Goal: Find specific page/section: Find specific page/section

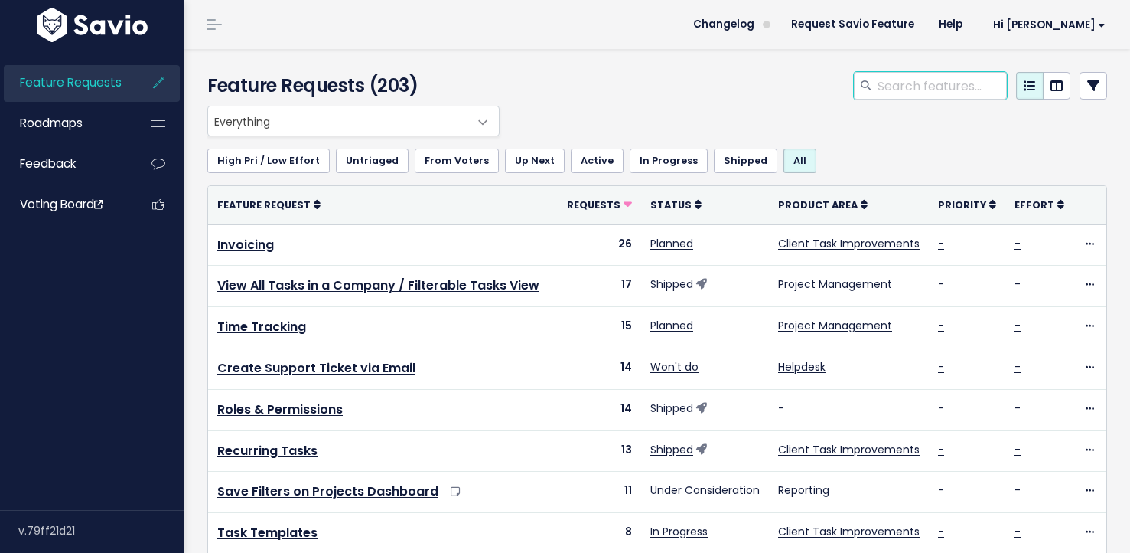
click at [900, 89] on input "search" at bounding box center [941, 86] width 131 height 28
type input "template"
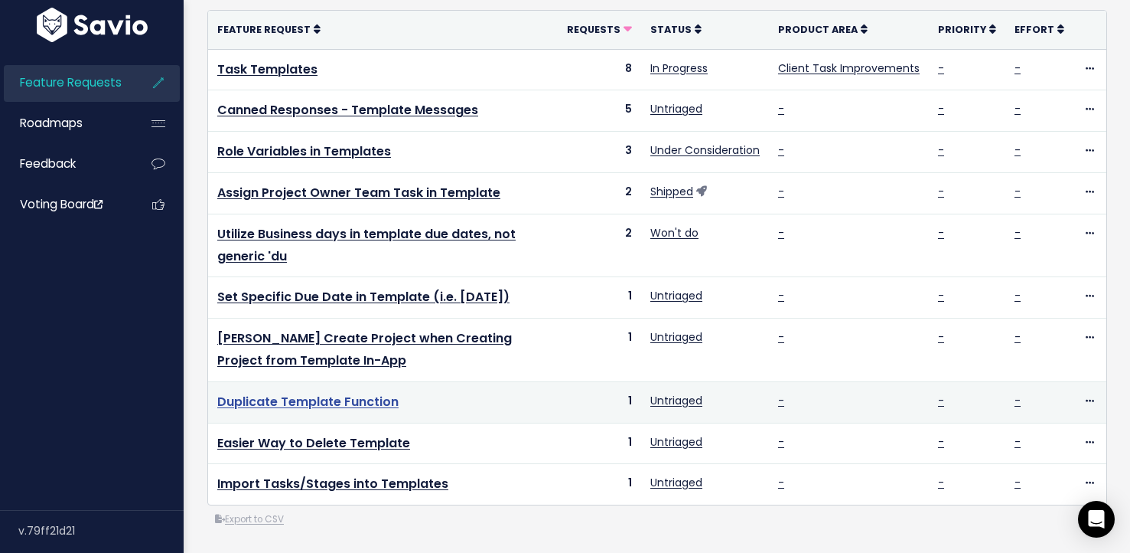
scroll to position [198, 0]
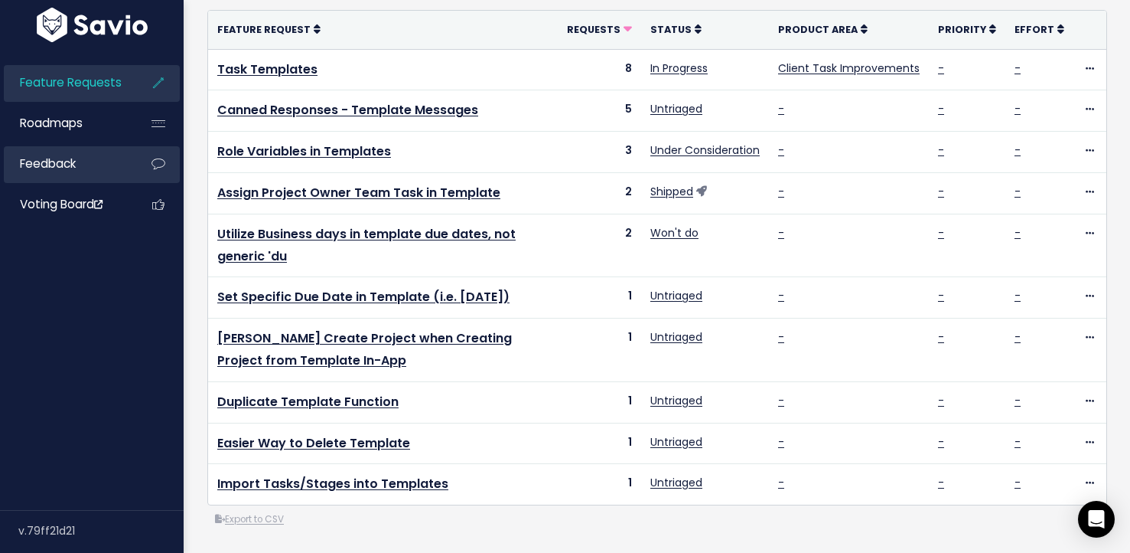
click at [70, 161] on span "Feedback" at bounding box center [48, 163] width 56 height 16
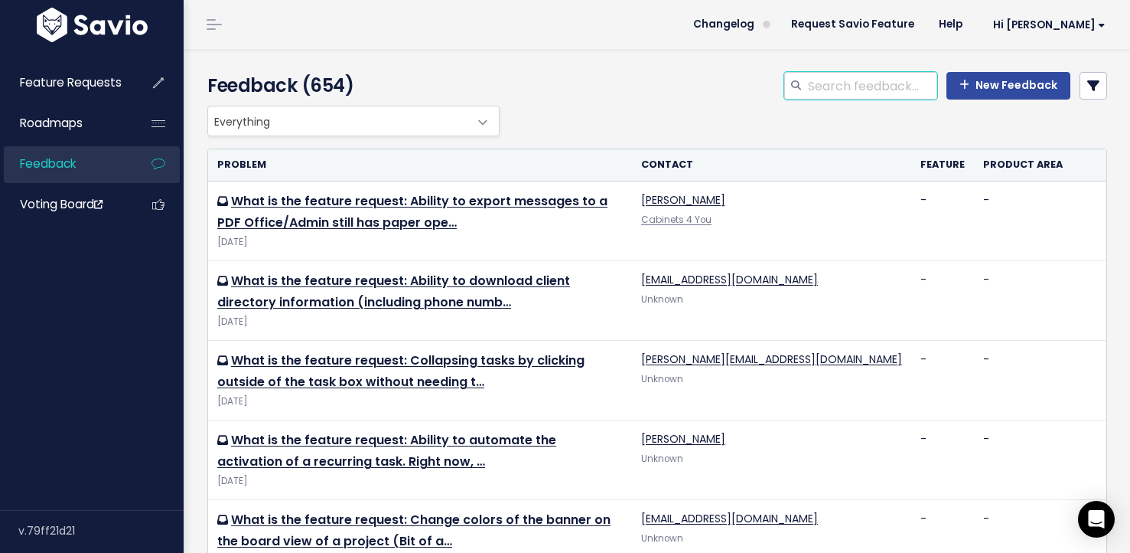
click at [857, 81] on input "search" at bounding box center [872, 86] width 131 height 28
type input "template"
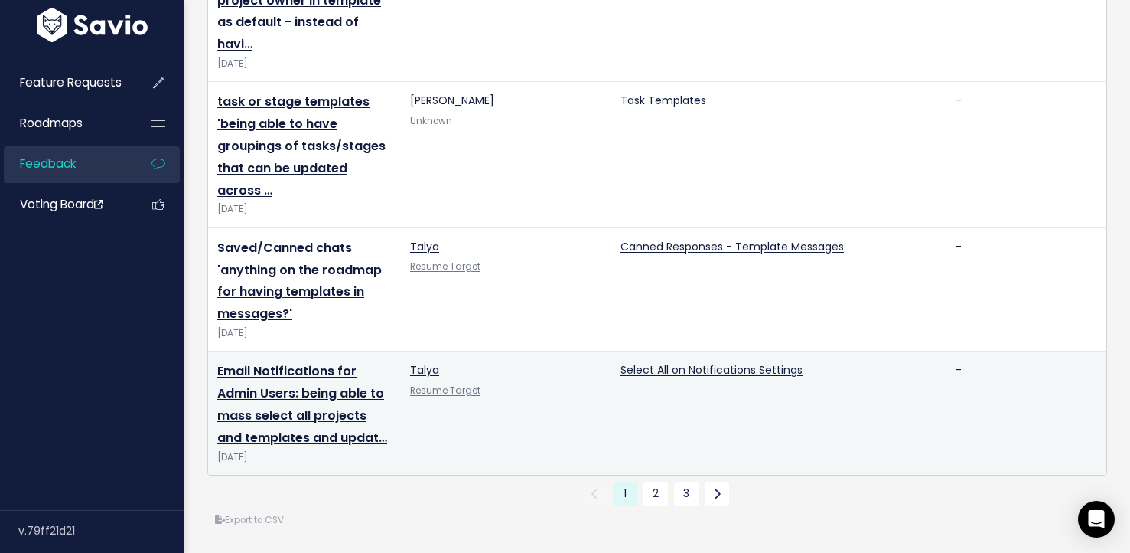
scroll to position [2600, 0]
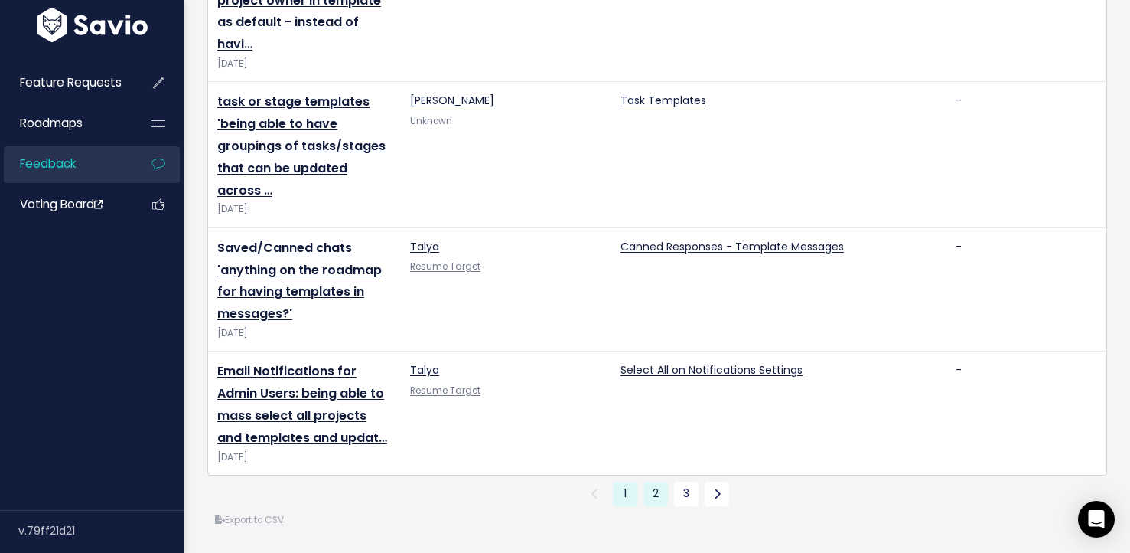
click at [650, 481] on link "2" at bounding box center [656, 493] width 24 height 24
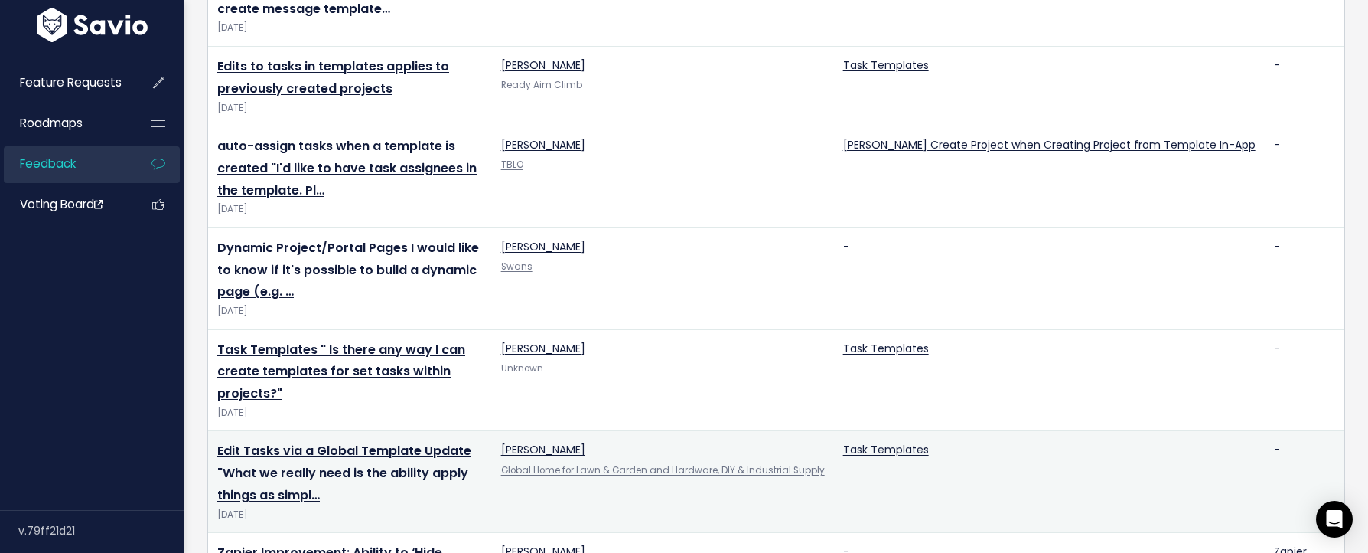
scroll to position [954, 0]
